Goal: Task Accomplishment & Management: Use online tool/utility

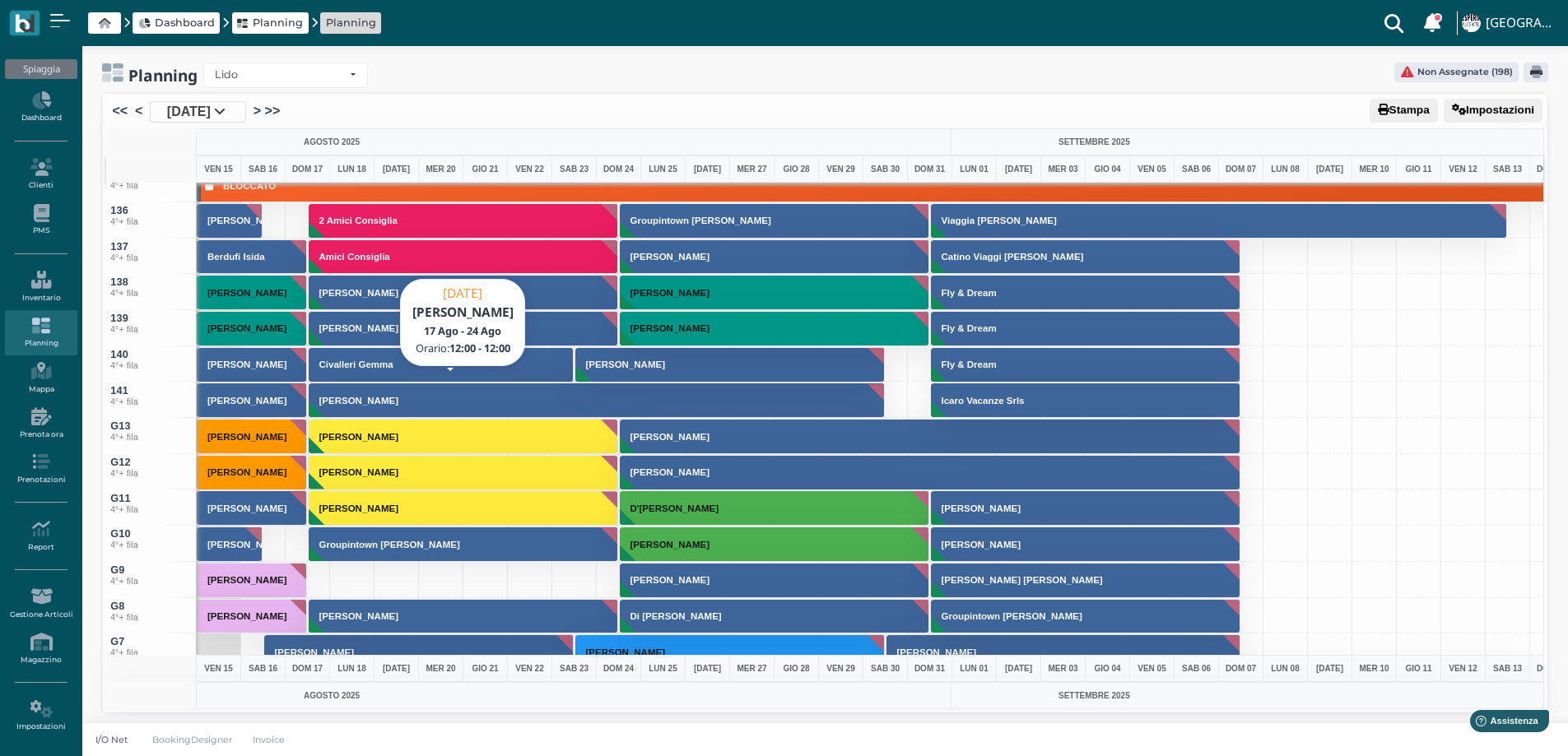
scroll to position [4773, 0]
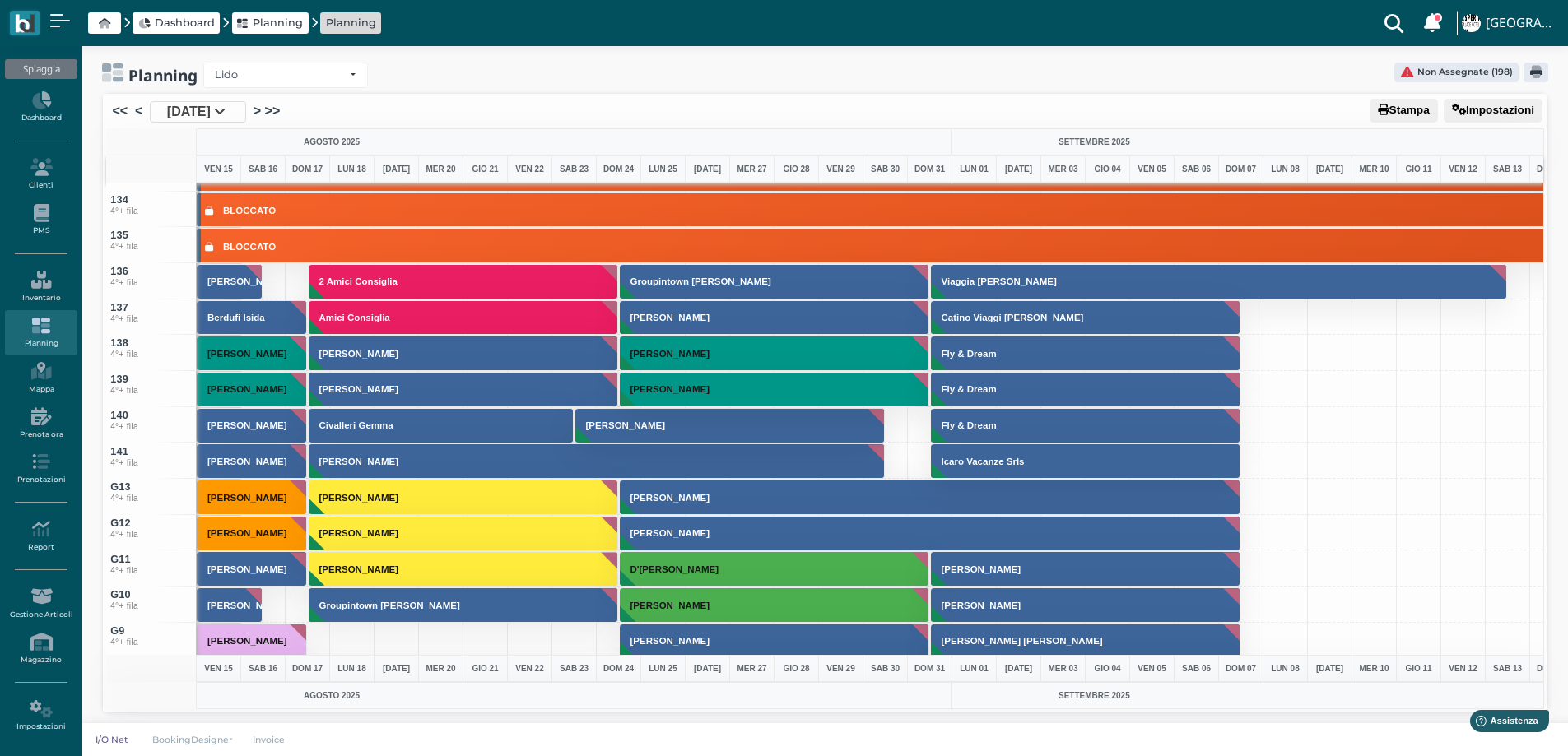
click at [757, 11] on div "Dashboard Planning Planning Clienti con sospeso Vi sono 5 clienti che hanno un …" at bounding box center [783, 23] width 1548 height 46
click at [739, 2] on div "Dashboard Planning Planning Clienti con sospeso Vi sono 5 clienti che hanno un …" at bounding box center [783, 23] width 1548 height 46
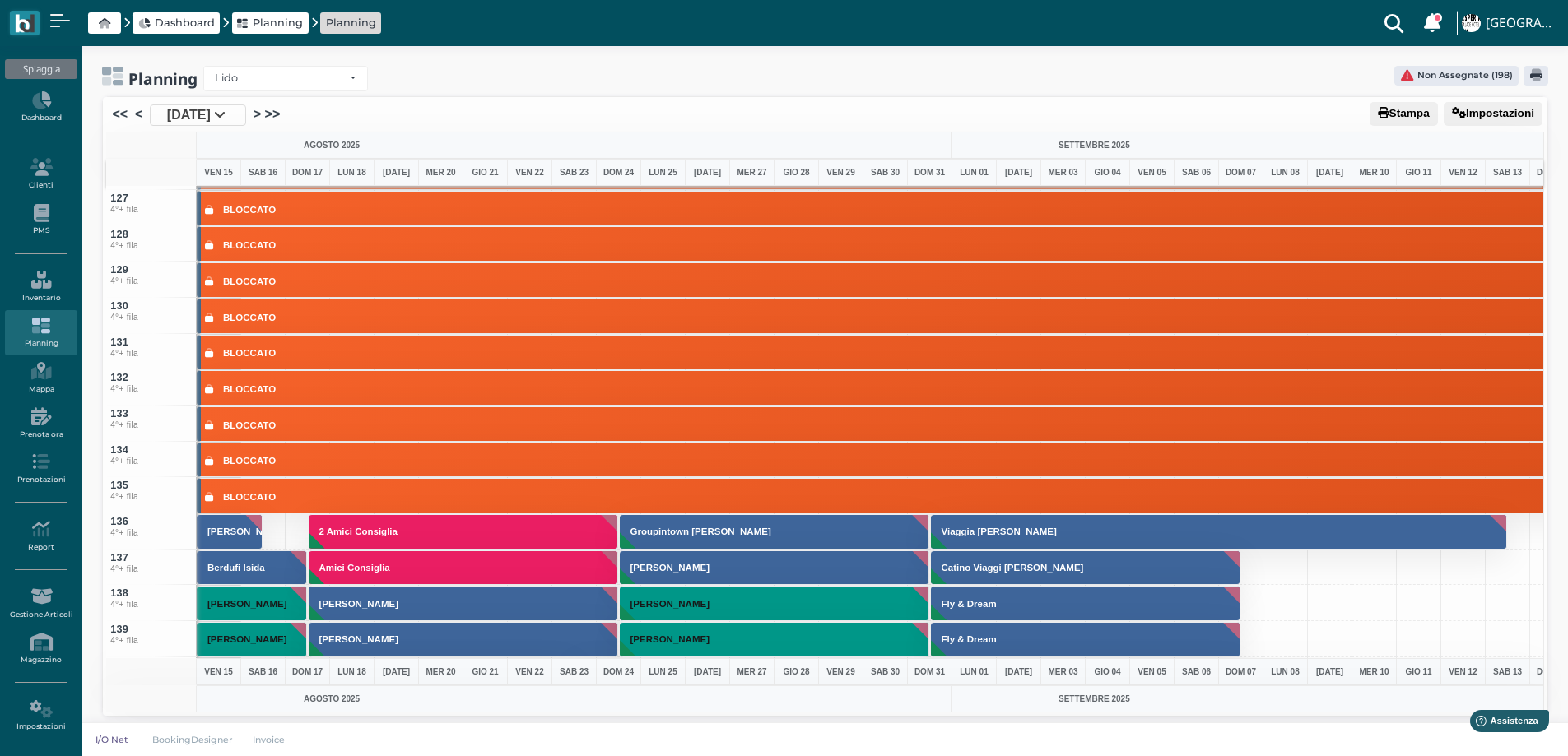
scroll to position [4, 0]
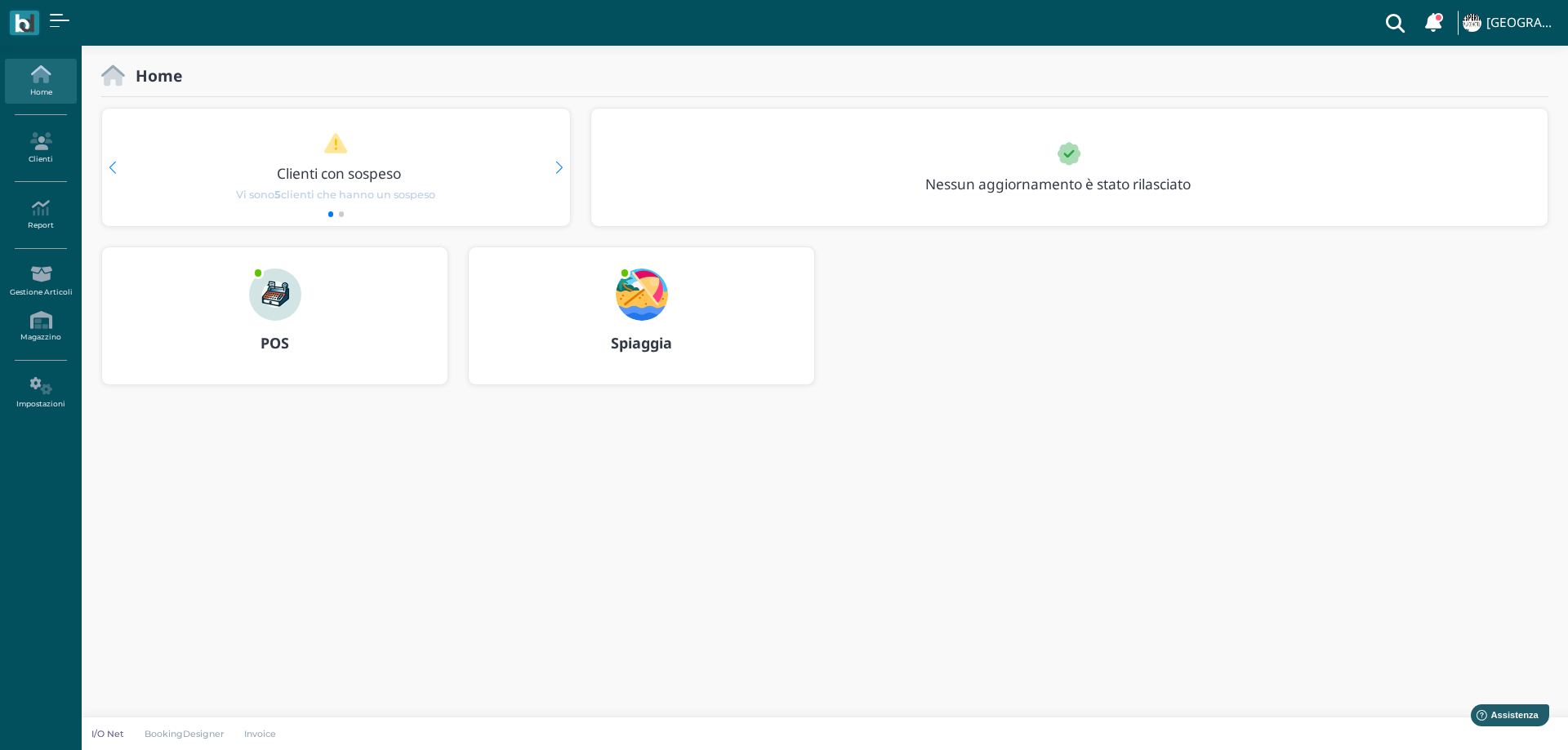
click at [637, 287] on img at bounding box center [642, 294] width 52 height 52
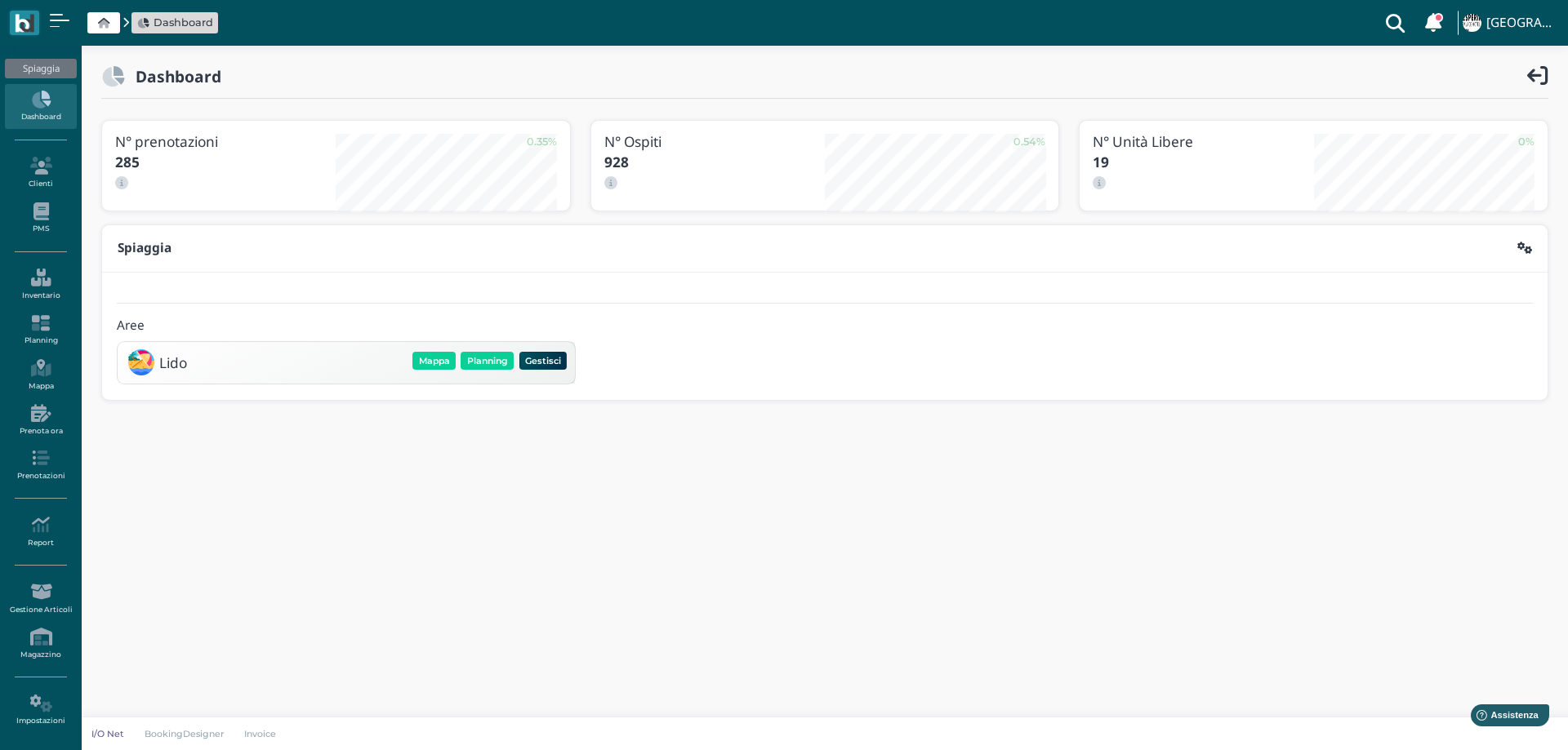
click at [482, 347] on div "Lido [GEOGRAPHIC_DATA] Planning Gestisci Elimina" at bounding box center [346, 362] width 447 height 31
click at [486, 361] on button "Planning" at bounding box center [487, 361] width 53 height 18
